Goal: Task Accomplishment & Management: Manage account settings

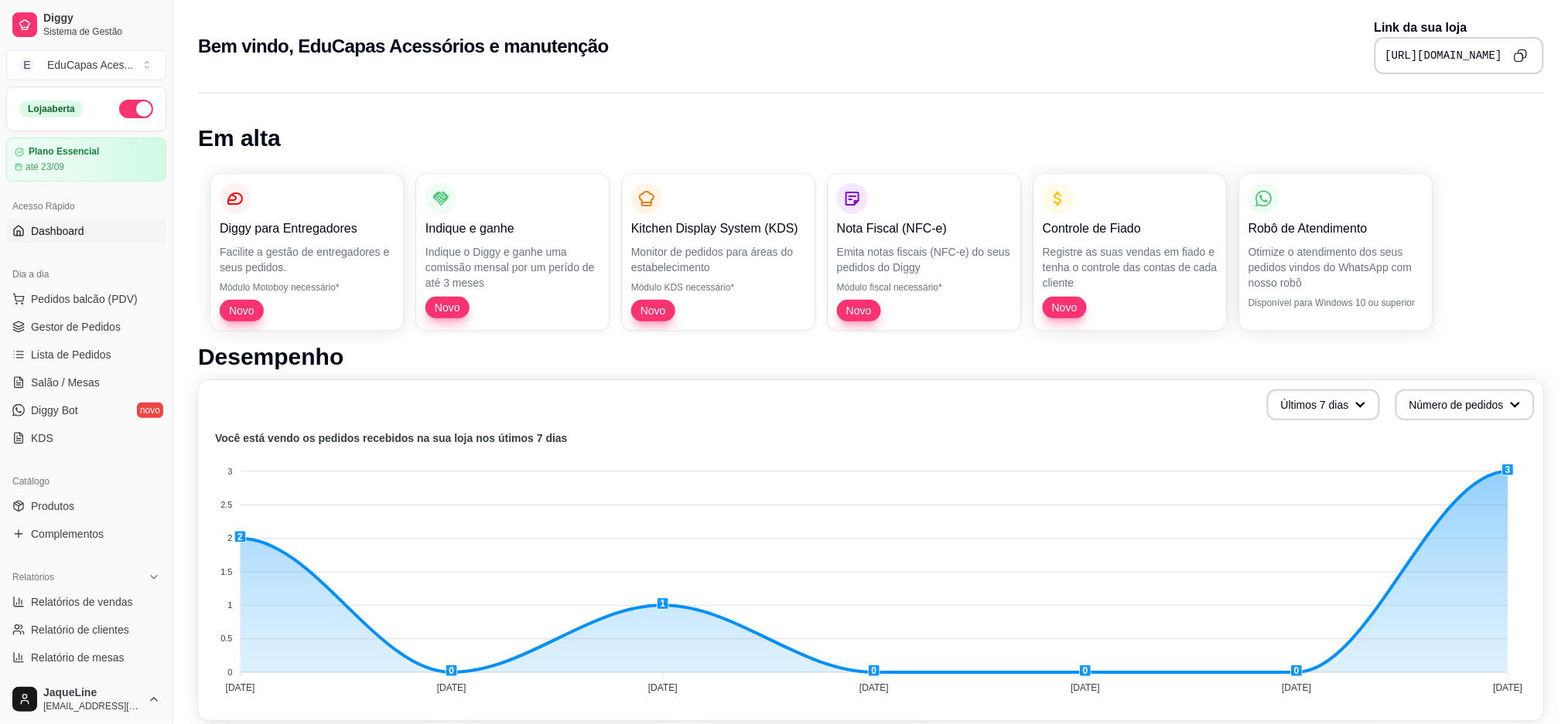
click at [104, 282] on div "Diggy Sistema de Gestão E EduCapas Aces ... Loja aberta Plano Essencial até 23/…" at bounding box center [784, 678] width 1568 height 1356
click at [99, 298] on span "Pedidos balcão (PDV)" at bounding box center [84, 300] width 107 height 15
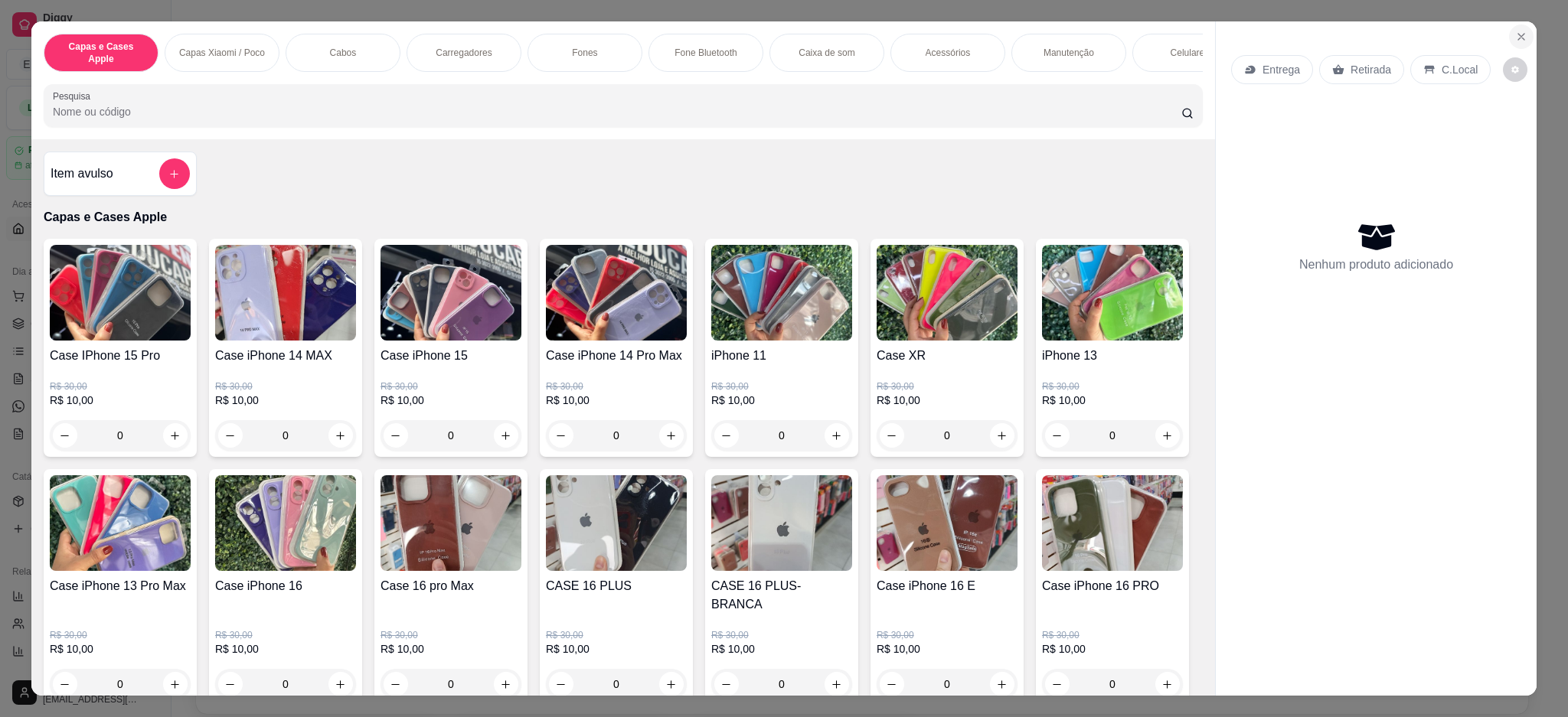
click at [1518, 37] on icon "Close" at bounding box center [1521, 36] width 6 height 6
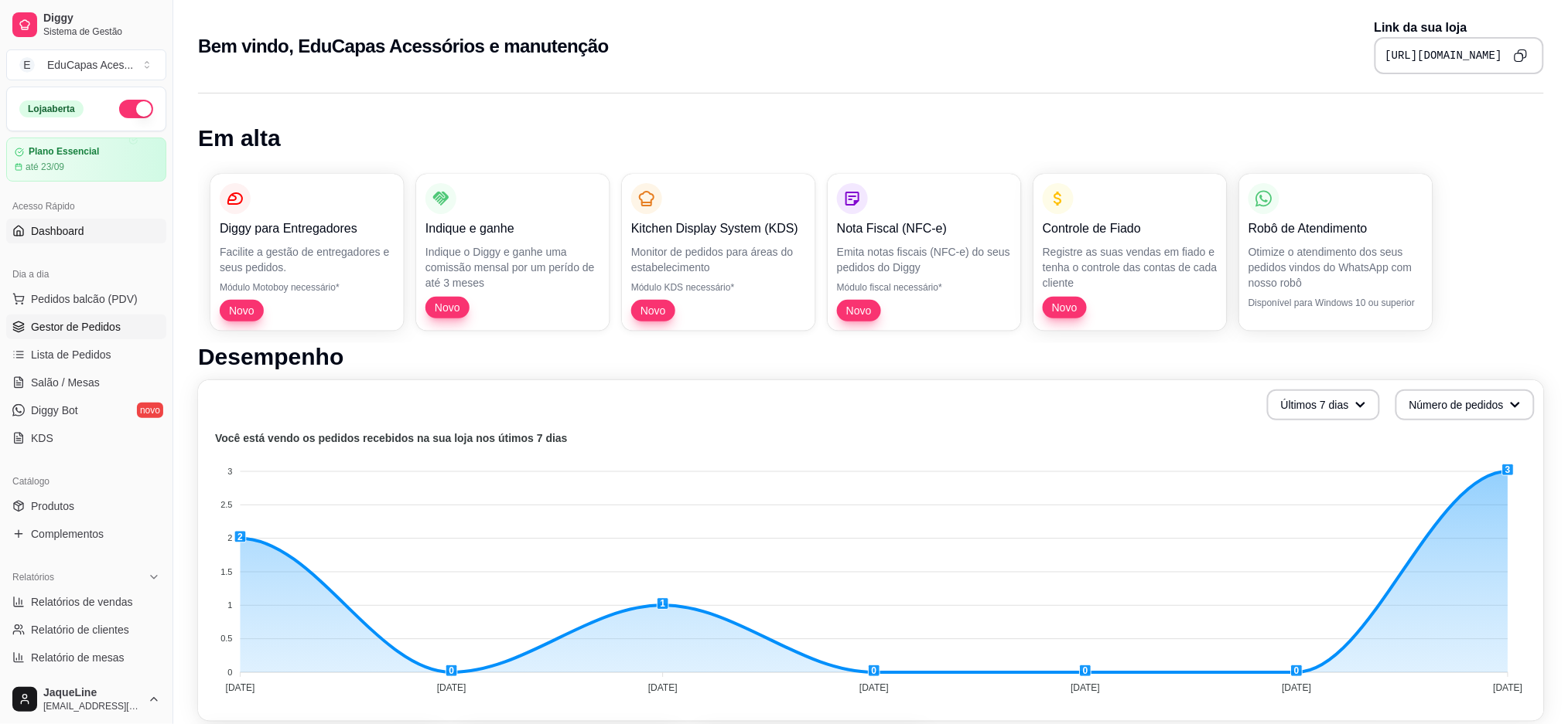
click at [91, 329] on span "Gestor de Pedidos" at bounding box center [75, 327] width 90 height 15
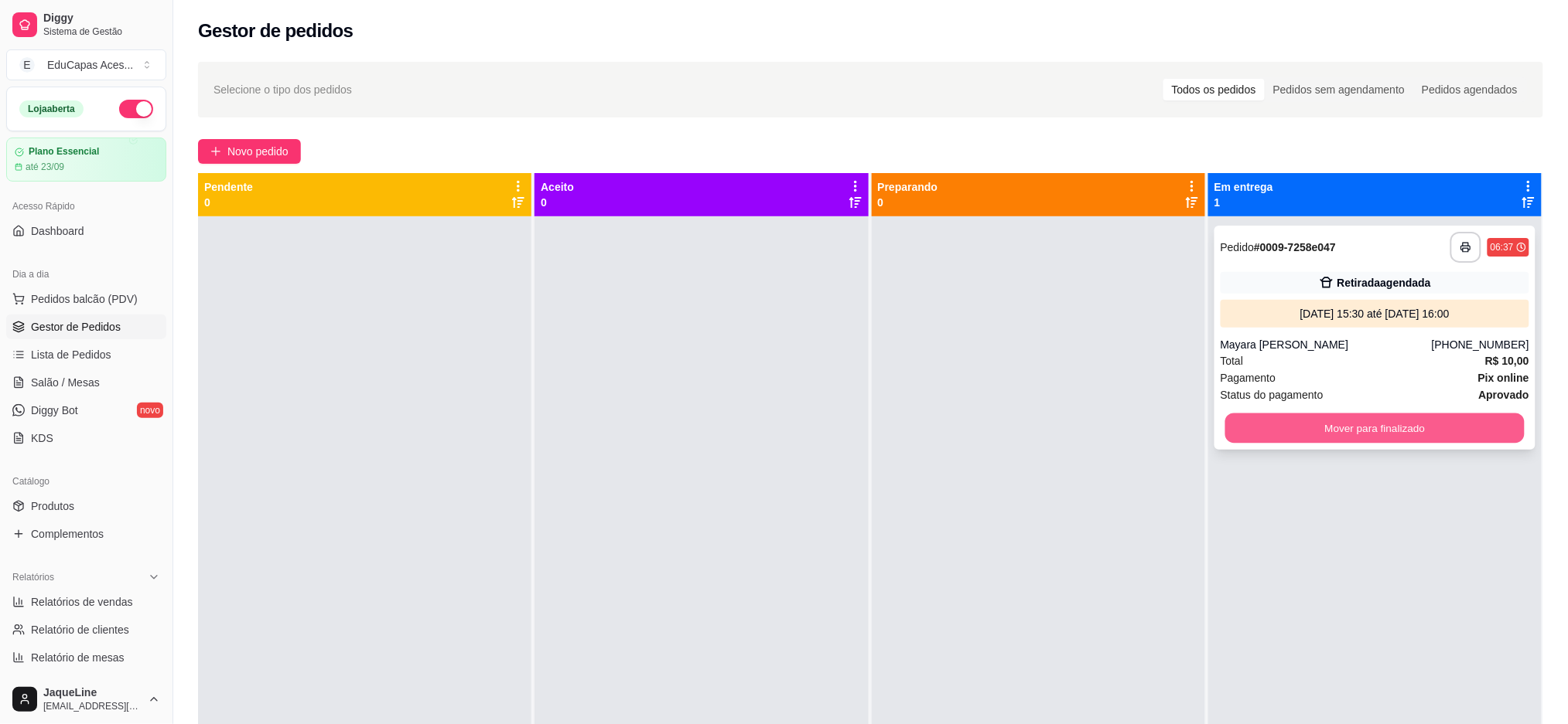
click at [1379, 421] on button "Mover para finalizado" at bounding box center [1375, 428] width 300 height 30
